Goal: Task Accomplishment & Management: Use online tool/utility

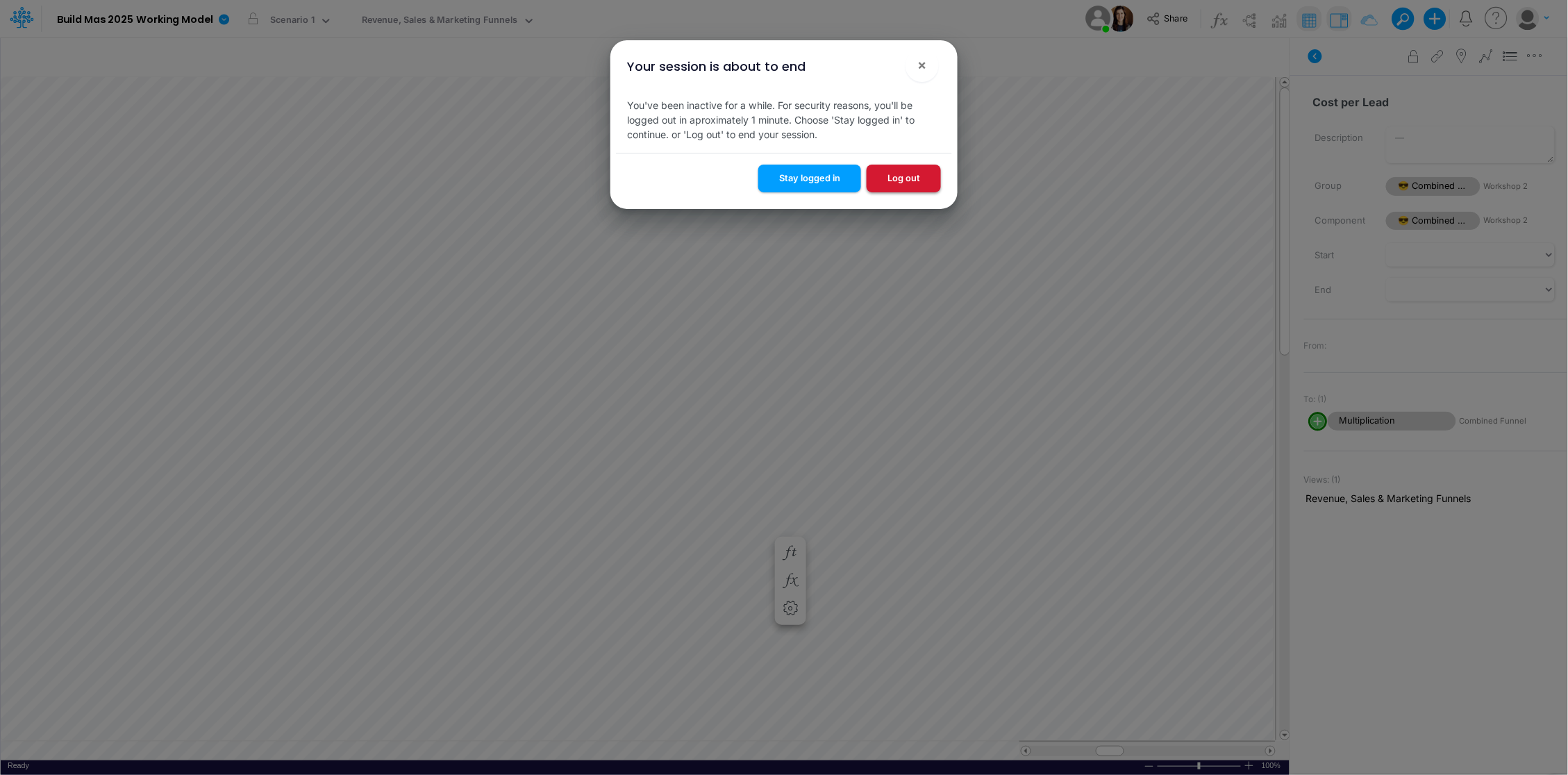
scroll to position [1685, 0]
click at [804, 179] on button "Stay logged in" at bounding box center [810, 178] width 103 height 27
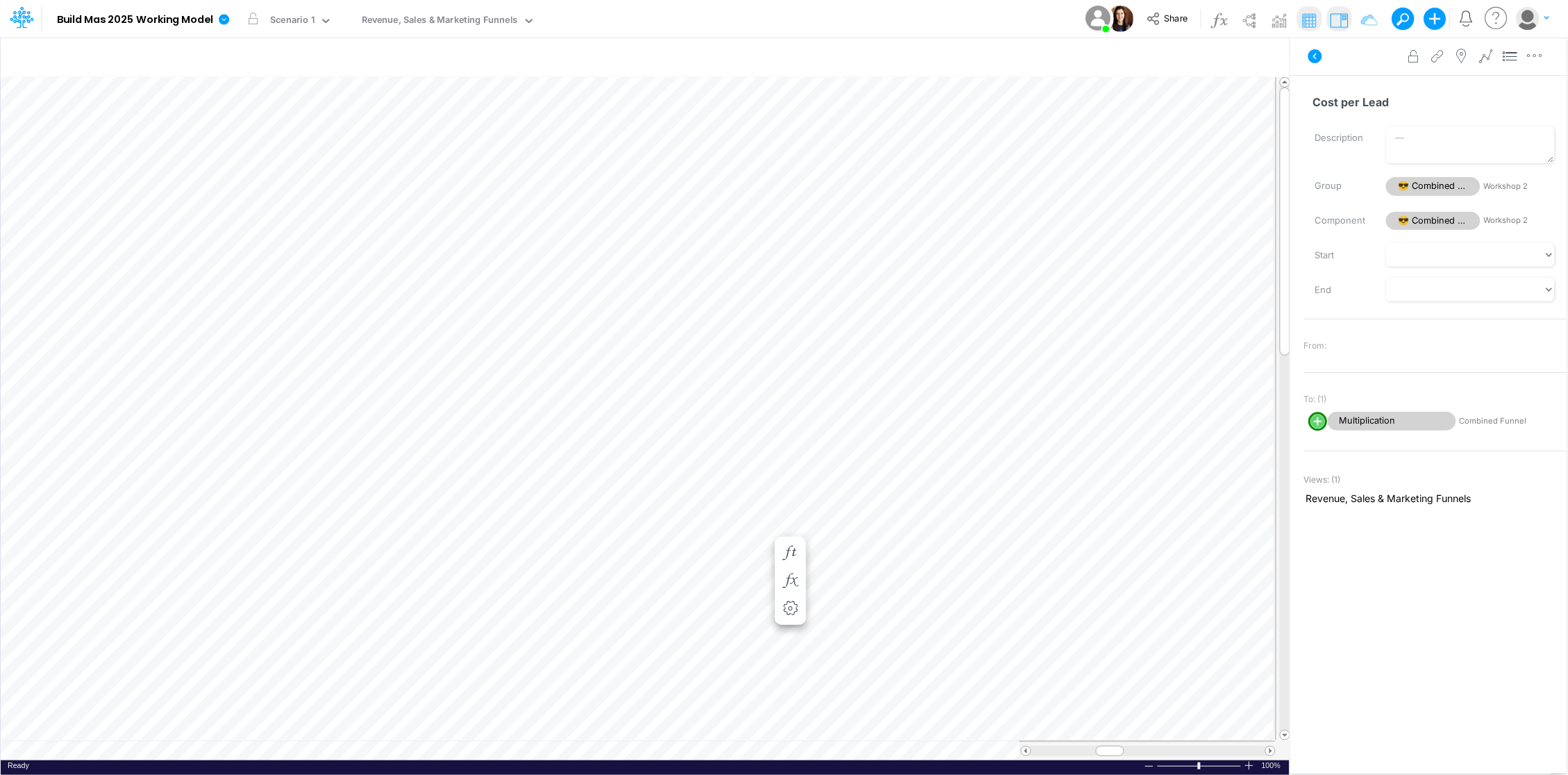
scroll to position [0, 1]
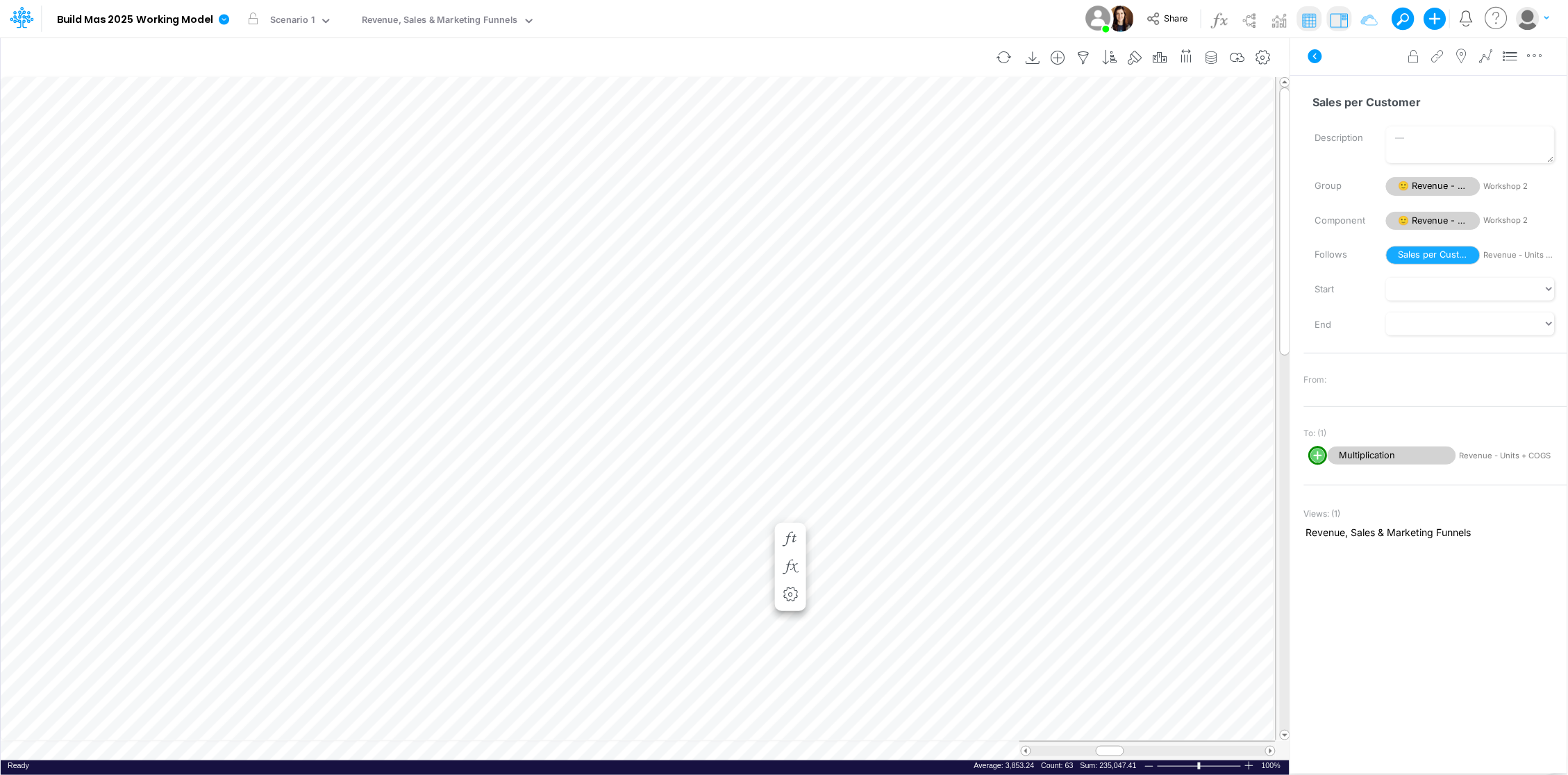
scroll to position [0, 1]
click at [1515, 95] on div "Insert child node Variable Constant Group Addition Subtraction Multiplication D…" at bounding box center [784, 406] width 1568 height 738
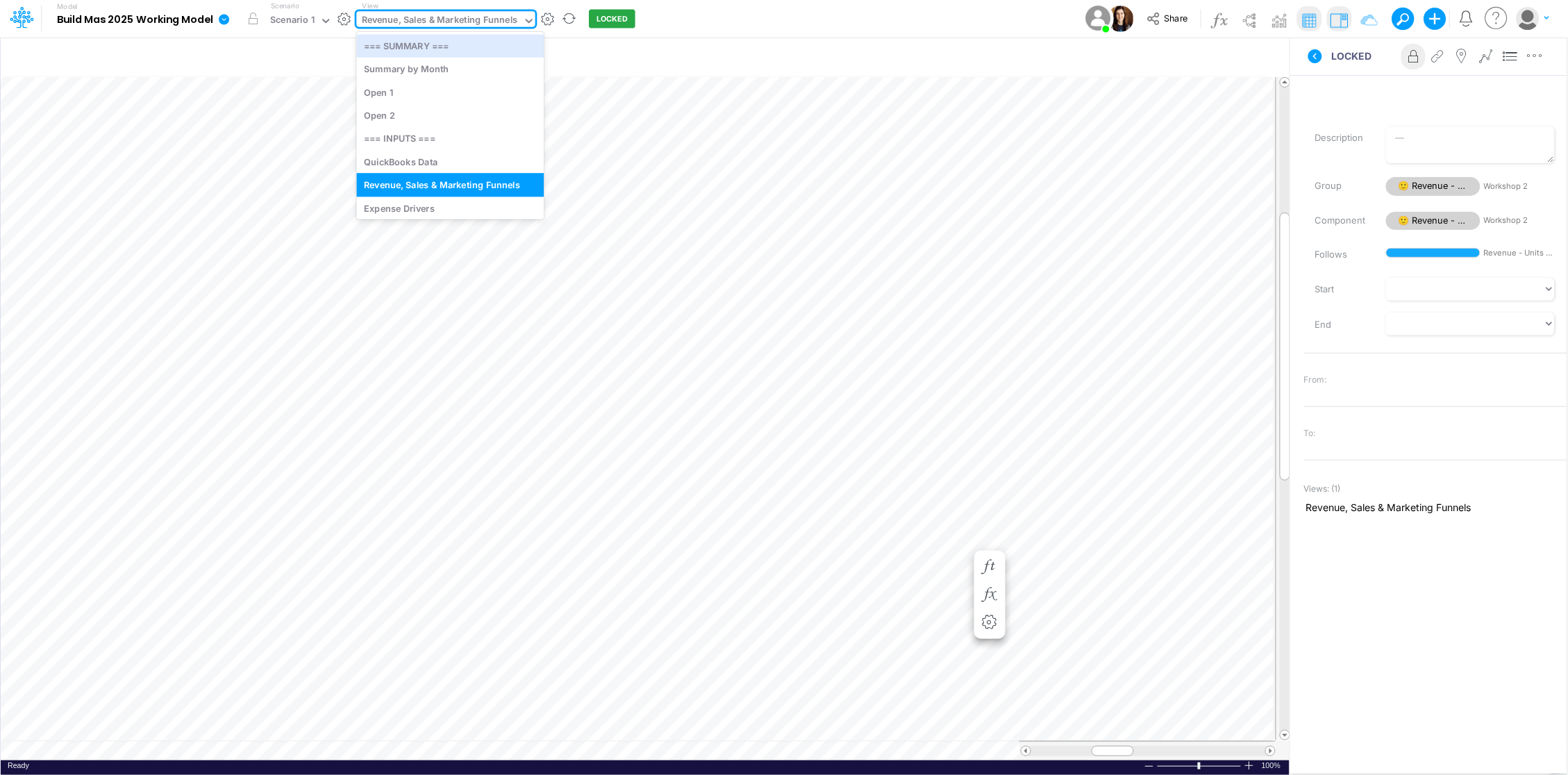
click at [528, 18] on icon at bounding box center [528, 21] width 12 height 12
click at [427, 203] on div "Expense Drivers" at bounding box center [449, 208] width 187 height 23
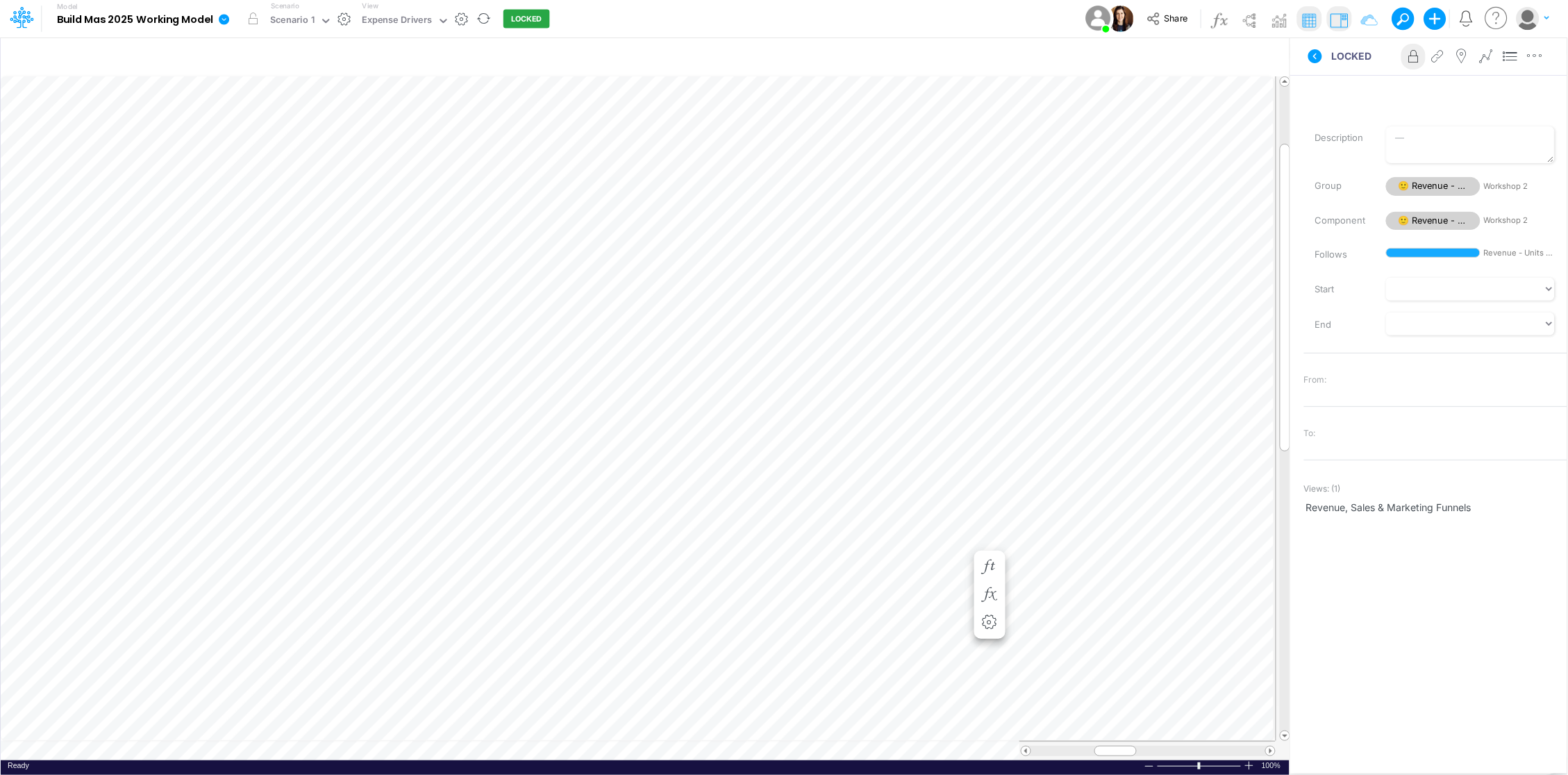
scroll to position [0, 1]
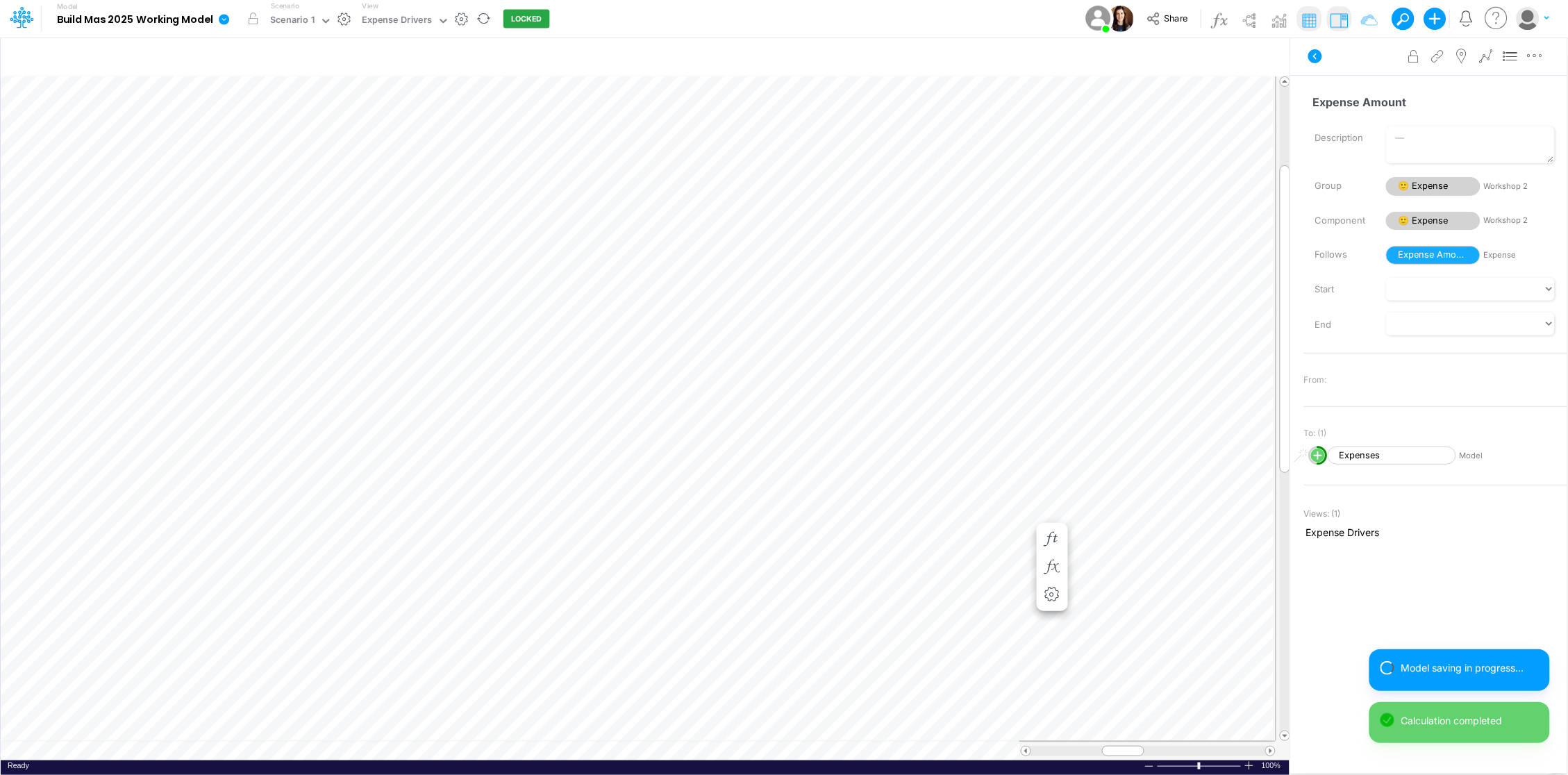
scroll to position [0, 1]
click at [1112, 523] on icon "button" at bounding box center [1106, 525] width 21 height 15
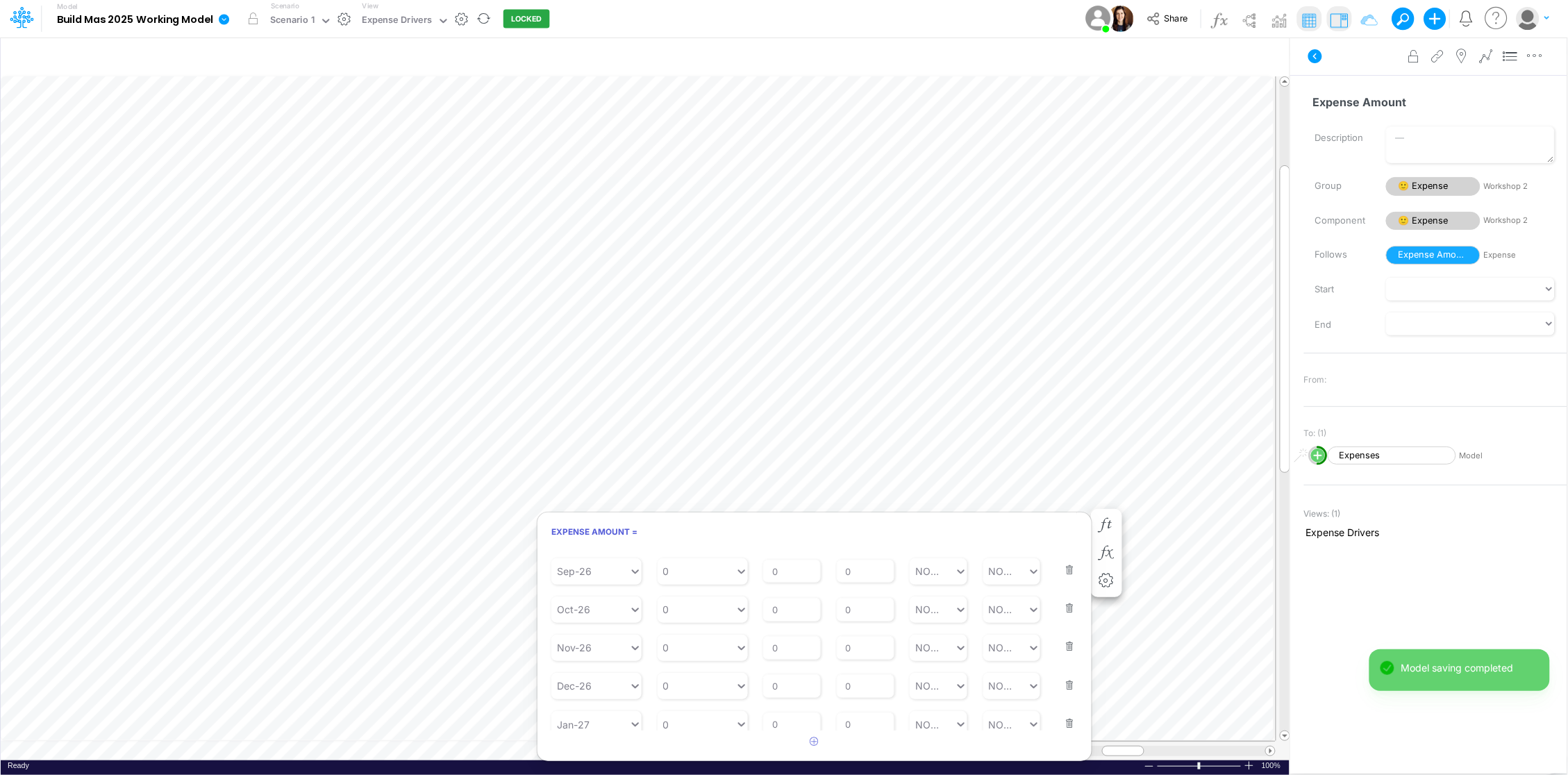
scroll to position [1130, 0]
click at [1060, 717] on button "button" at bounding box center [1065, 707] width 18 height 37
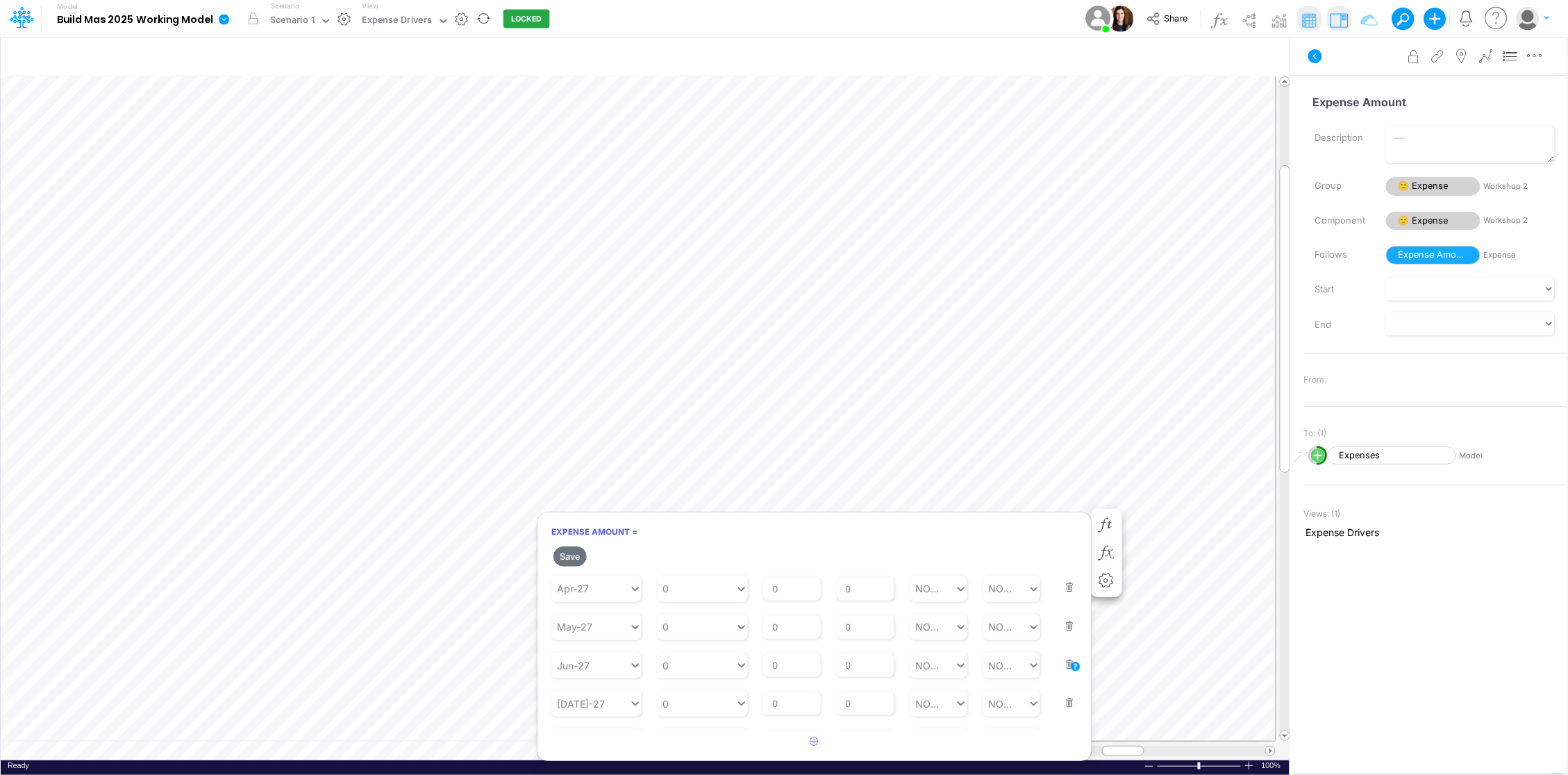
click at [1060, 705] on button "button" at bounding box center [1065, 693] width 18 height 37
click at [1060, 716] on button "button" at bounding box center [1065, 705] width 18 height 37
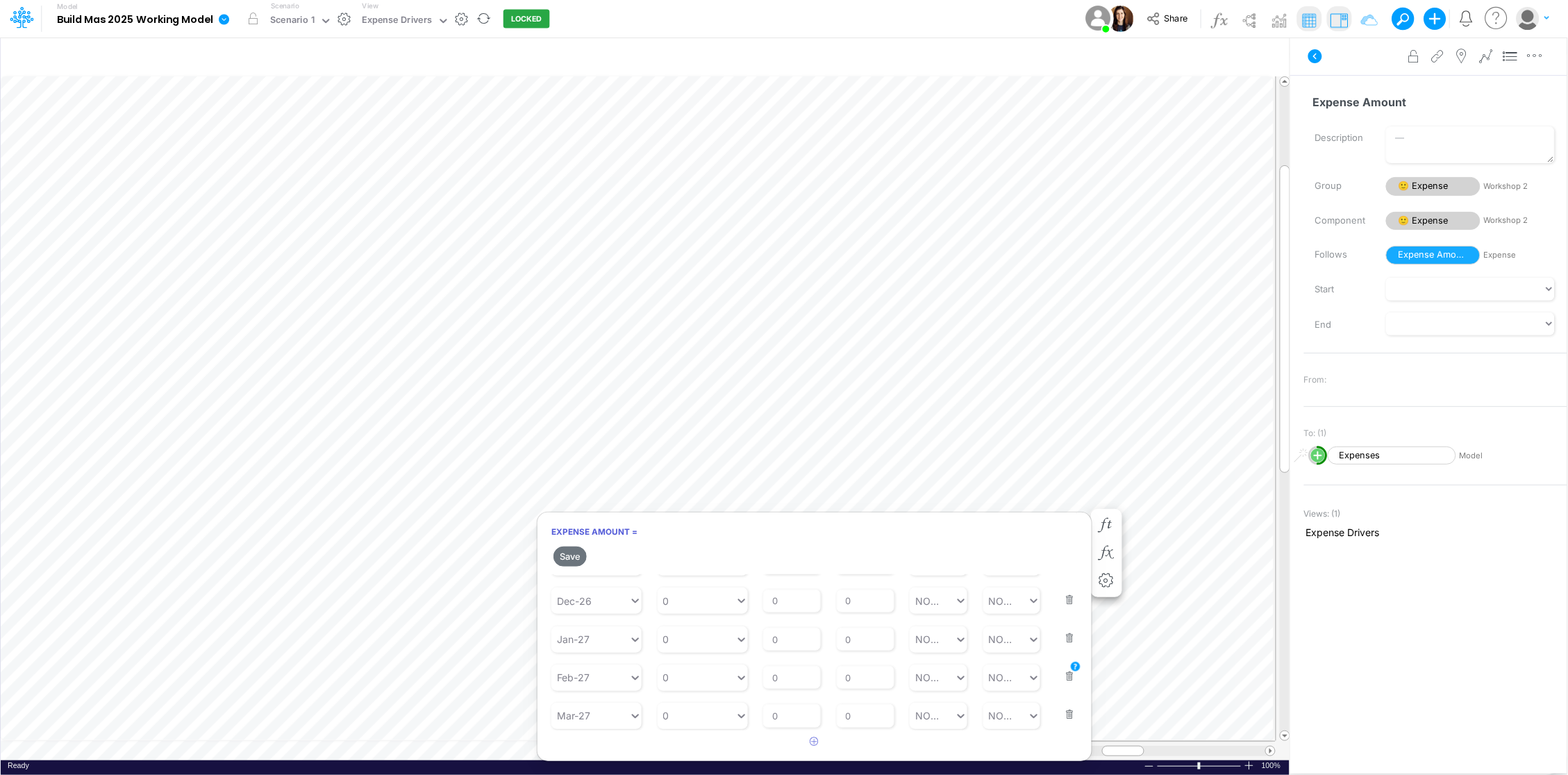
click at [1060, 716] on button "button" at bounding box center [1065, 705] width 18 height 37
click at [1060, 716] on button "button" at bounding box center [1065, 706] width 18 height 37
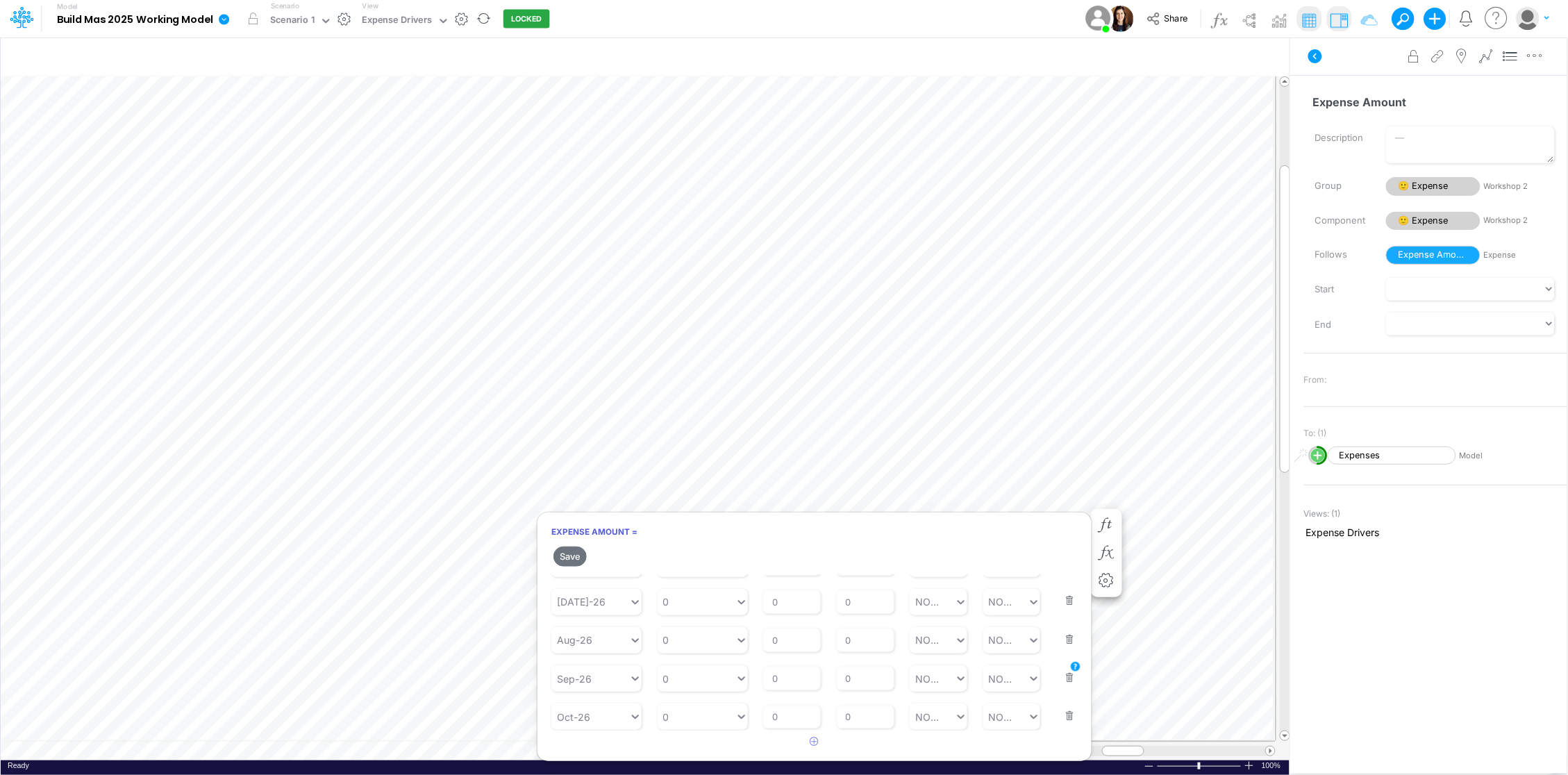
click at [1060, 716] on button "button" at bounding box center [1065, 706] width 18 height 37
click at [1060, 716] on button "button" at bounding box center [1065, 705] width 18 height 37
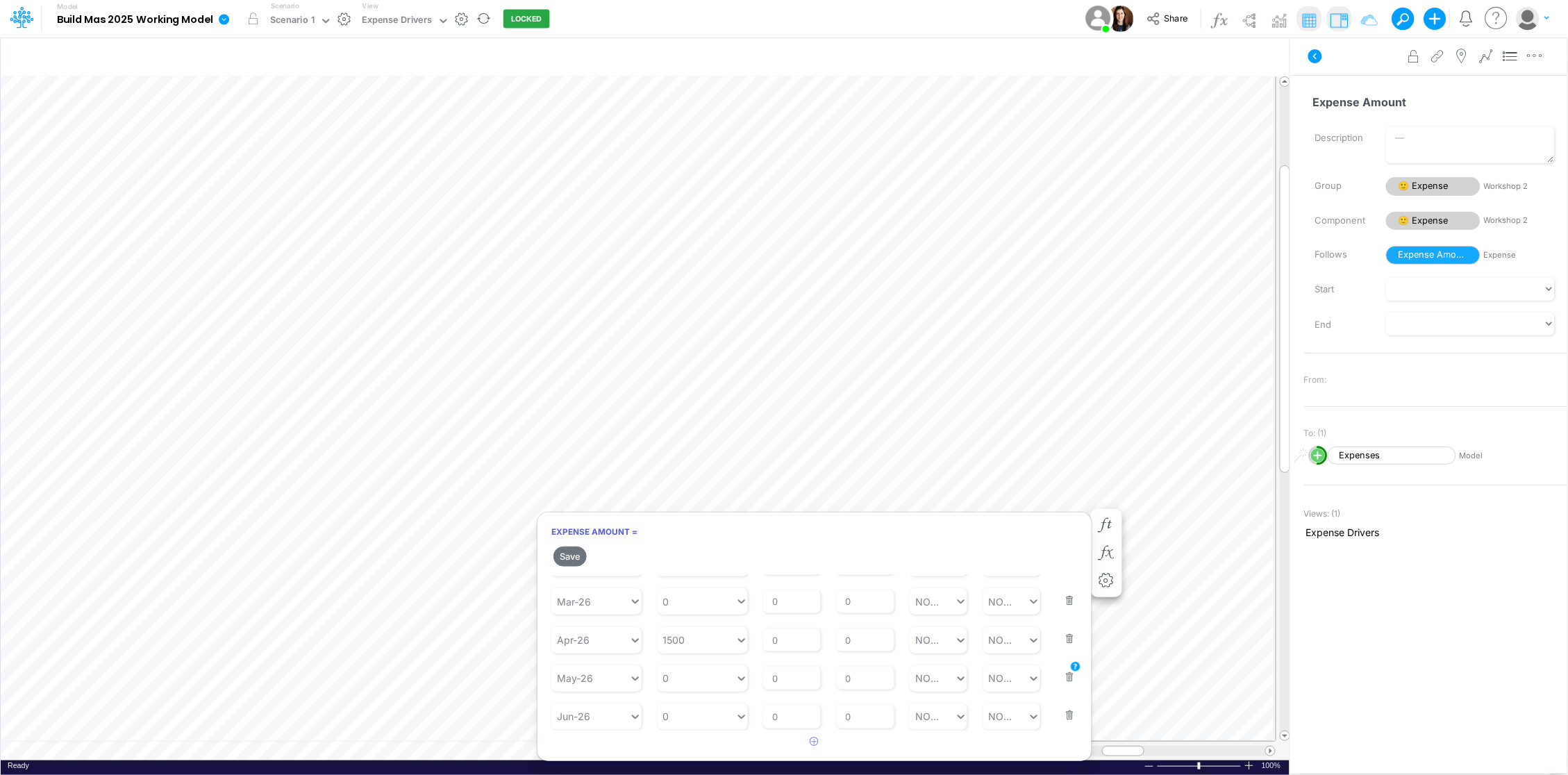
scroll to position [543, 0]
type input "0"
click at [690, 715] on div "0 0" at bounding box center [696, 716] width 77 height 23
click at [700, 506] on div "LATEST" at bounding box center [703, 505] width 91 height 26
click at [693, 718] on input "LATEST" at bounding box center [683, 716] width 37 height 15
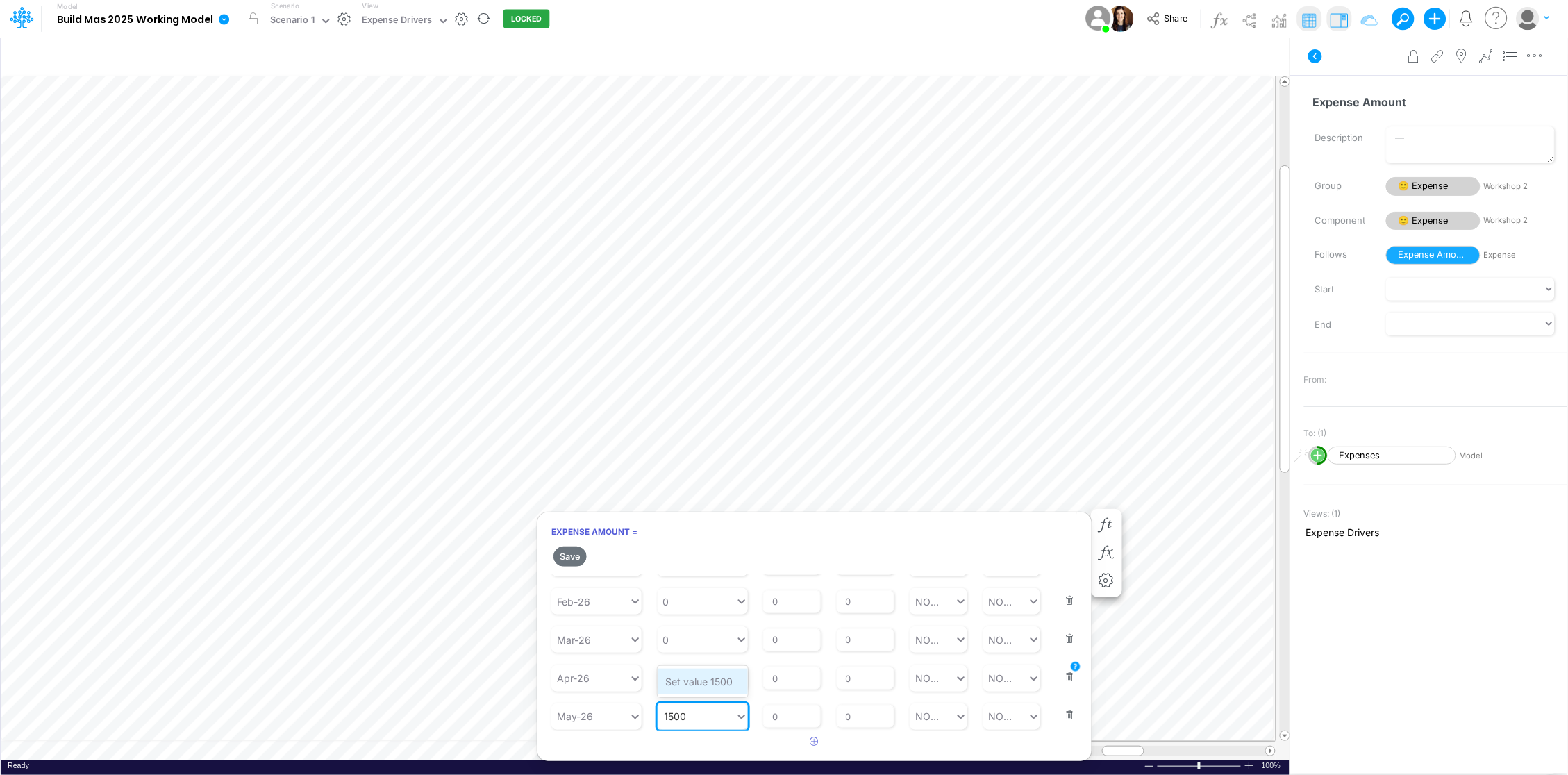
click at [701, 683] on div "Set value 1500" at bounding box center [703, 682] width 91 height 26
type input "1500"
click at [852, 721] on input "0" at bounding box center [865, 716] width 57 height 24
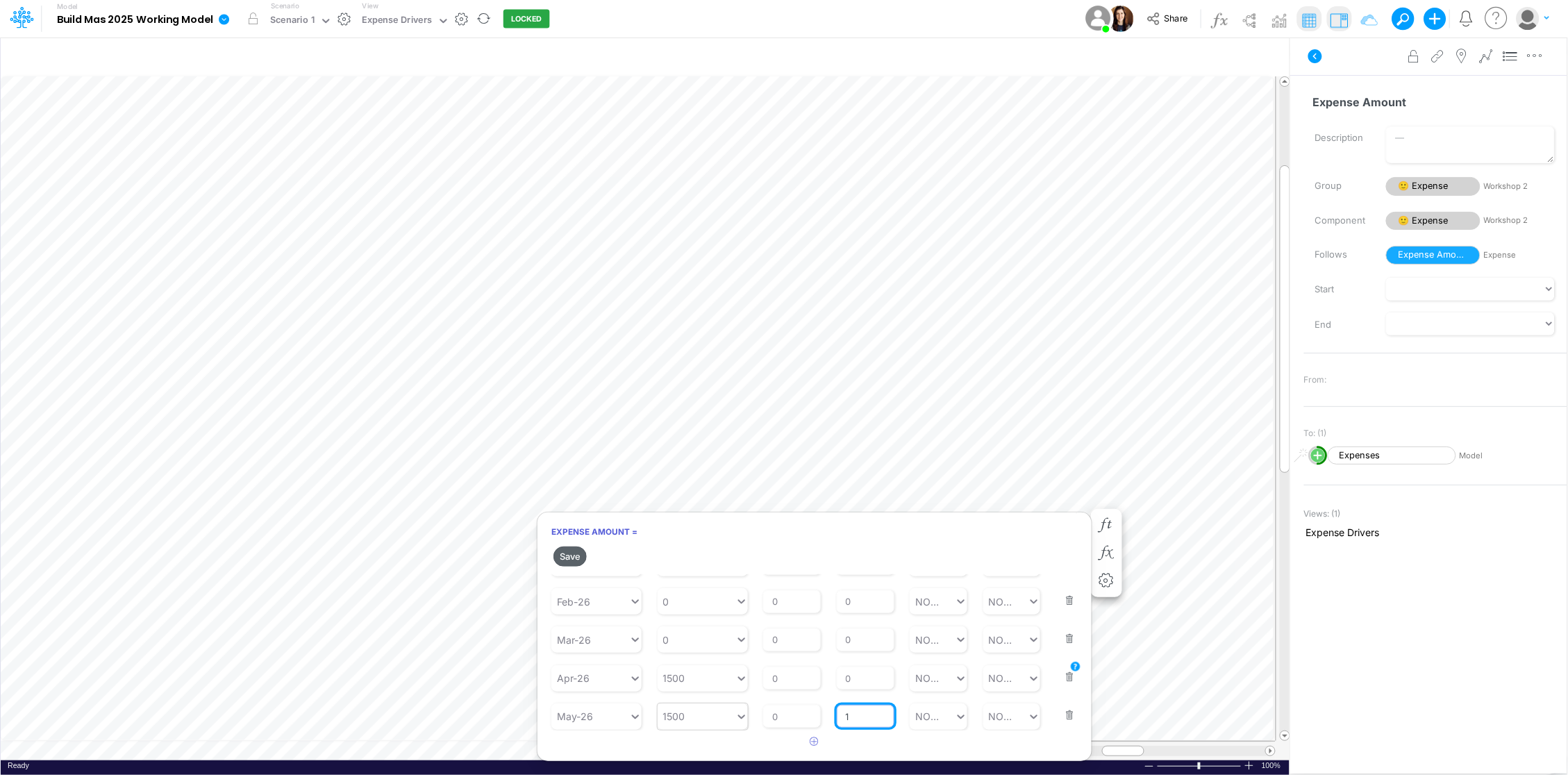
type input "1"
click at [574, 557] on button "Save" at bounding box center [570, 556] width 33 height 20
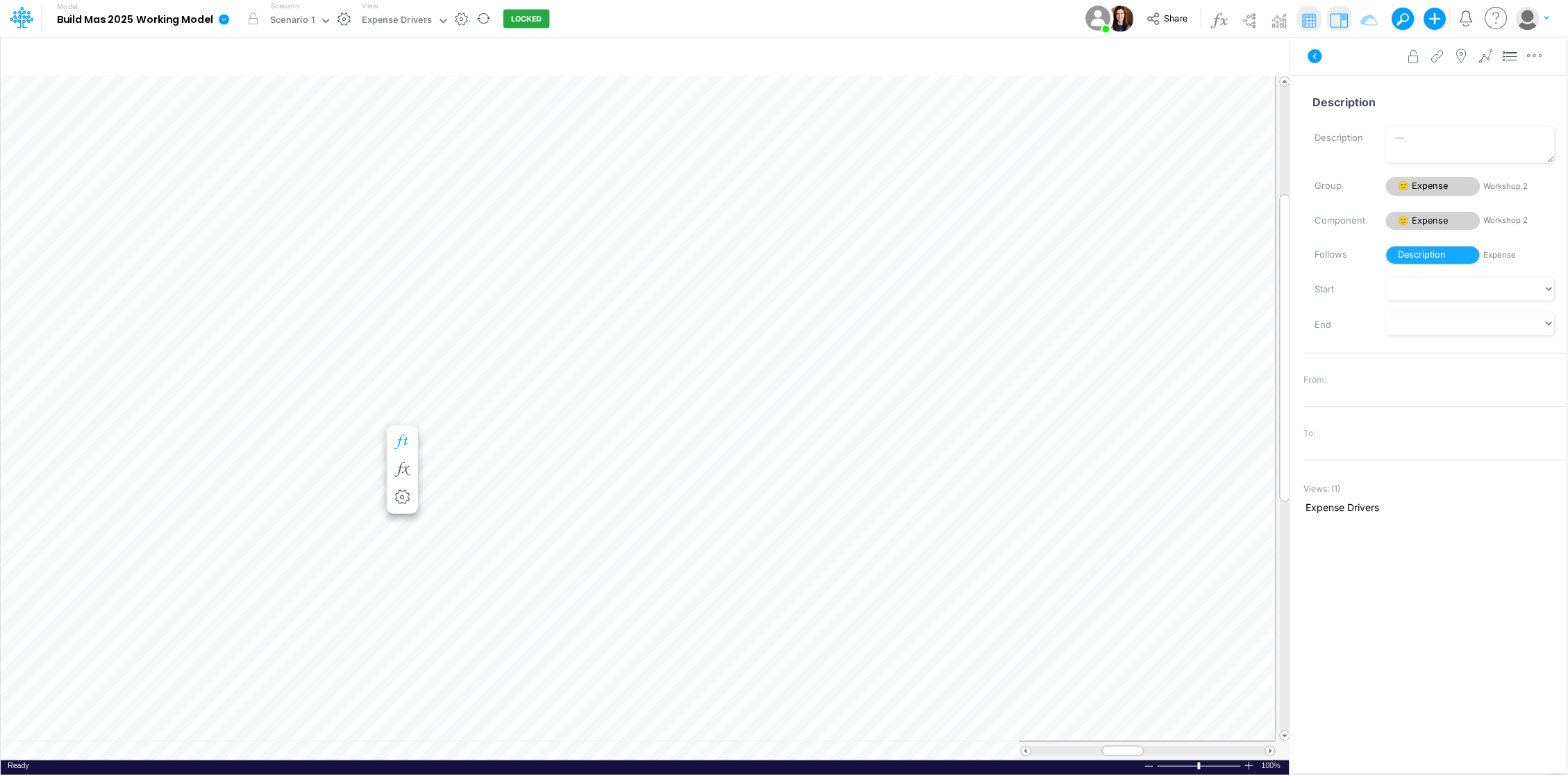
scroll to position [0, 1]
